Goal: Information Seeking & Learning: Learn about a topic

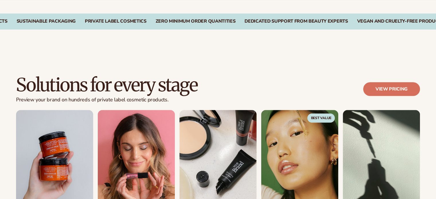
scroll to position [488, 0]
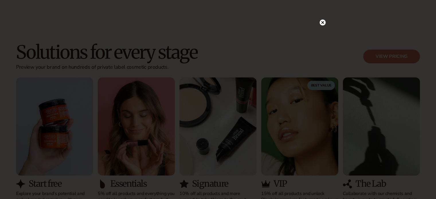
click at [324, 21] on circle at bounding box center [323, 23] width 6 height 6
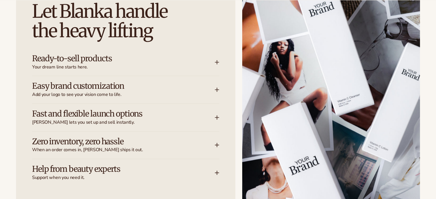
scroll to position [746, 0]
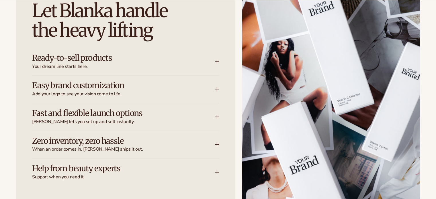
click at [217, 63] on icon at bounding box center [217, 61] width 5 height 5
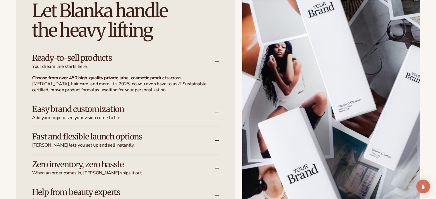
click at [217, 111] on icon at bounding box center [217, 113] width 5 height 5
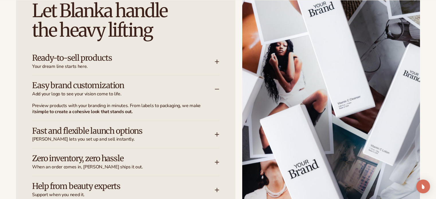
click at [217, 132] on icon at bounding box center [217, 134] width 5 height 5
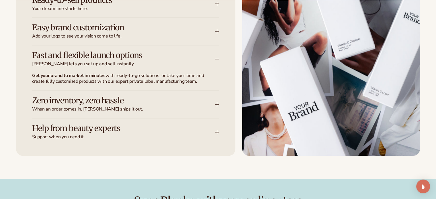
scroll to position [832, 0]
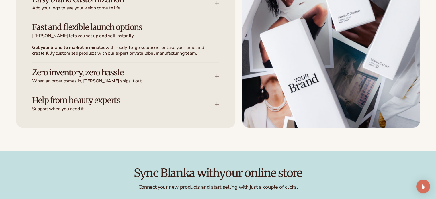
click at [216, 77] on icon at bounding box center [217, 76] width 5 height 5
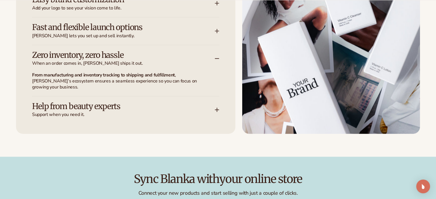
click at [219, 108] on icon at bounding box center [217, 110] width 5 height 5
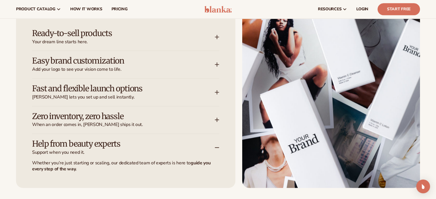
scroll to position [746, 0]
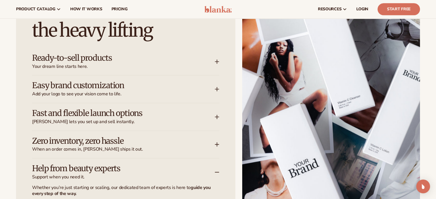
click at [219, 61] on icon at bounding box center [217, 61] width 5 height 5
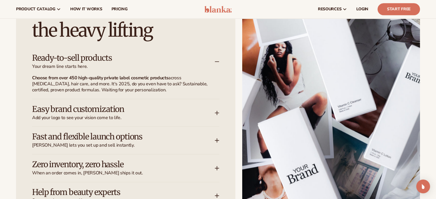
click at [79, 110] on h3 "Easy brand customization" at bounding box center [115, 109] width 166 height 9
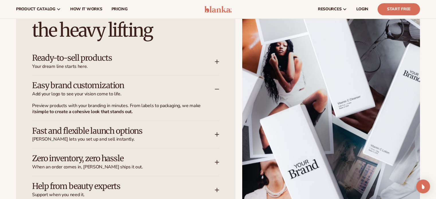
click at [200, 134] on div "Fast and flexible launch options Blanka lets you set up and sell instantly." at bounding box center [123, 135] width 183 height 16
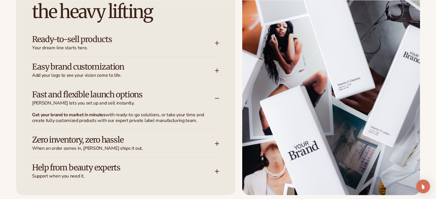
scroll to position [775, 0]
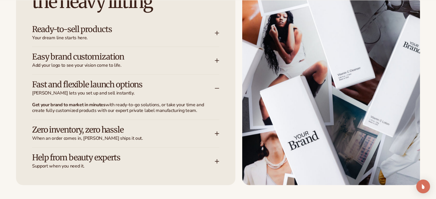
click at [213, 134] on div "Zero inventory, zero hassle When an order comes in, Blanka ships it out." at bounding box center [123, 134] width 183 height 16
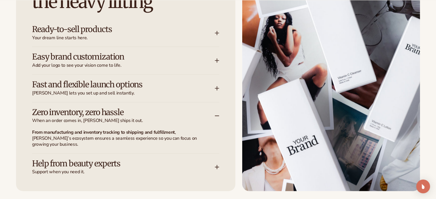
click at [161, 160] on h3 "Help from beauty experts" at bounding box center [115, 164] width 166 height 9
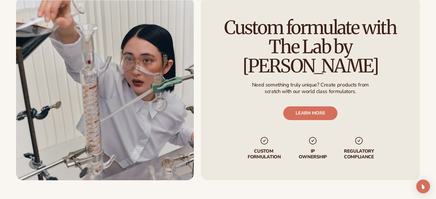
scroll to position [717, 0]
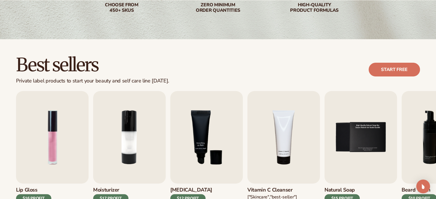
scroll to position [230, 0]
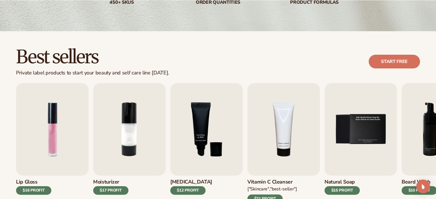
scroll to position [172, 0]
